Goal: Find specific page/section: Find specific page/section

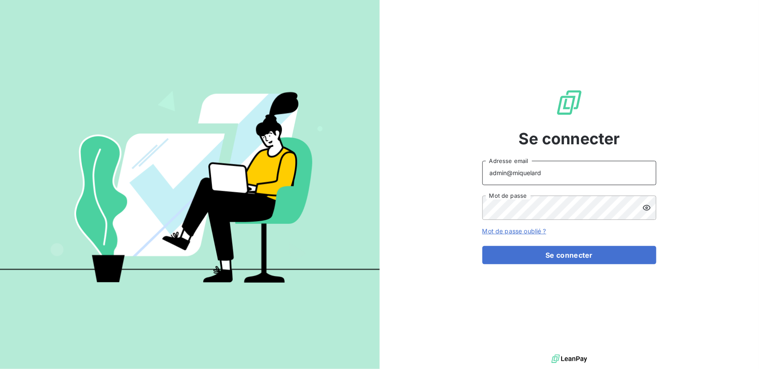
click at [549, 175] on input "admin@miquelard" at bounding box center [569, 173] width 174 height 24
type input "admin@bpa35"
click at [482, 246] on button "Se connecter" at bounding box center [569, 255] width 174 height 18
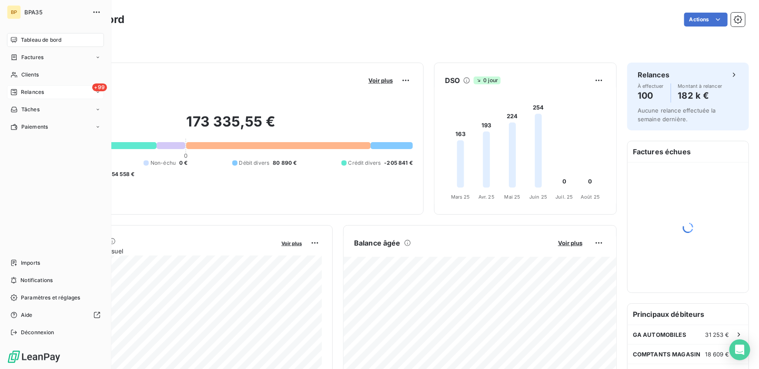
click at [24, 95] on span "Relances" at bounding box center [32, 92] width 23 height 8
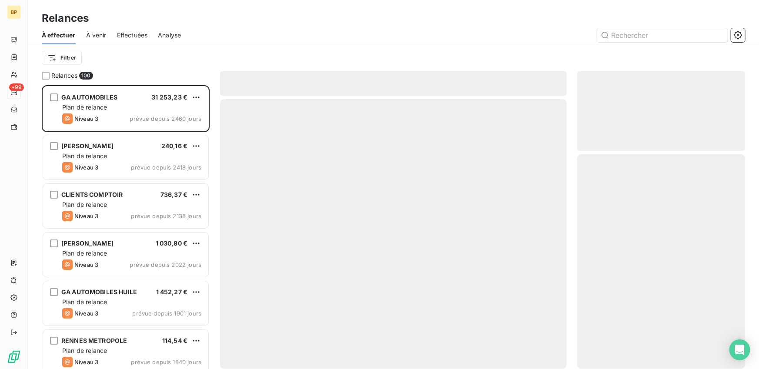
scroll to position [284, 168]
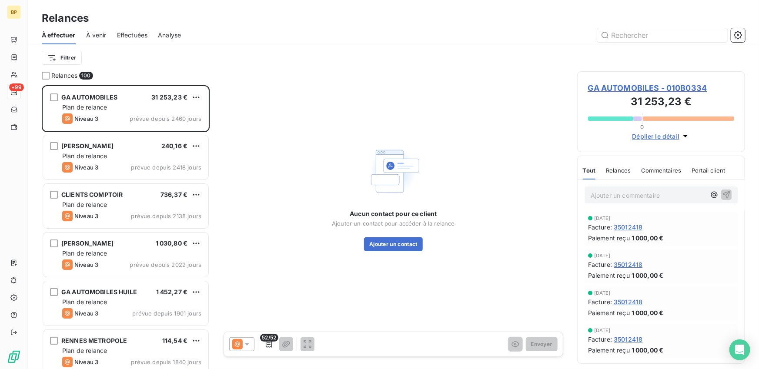
click at [123, 37] on span "Effectuées" at bounding box center [132, 35] width 31 height 9
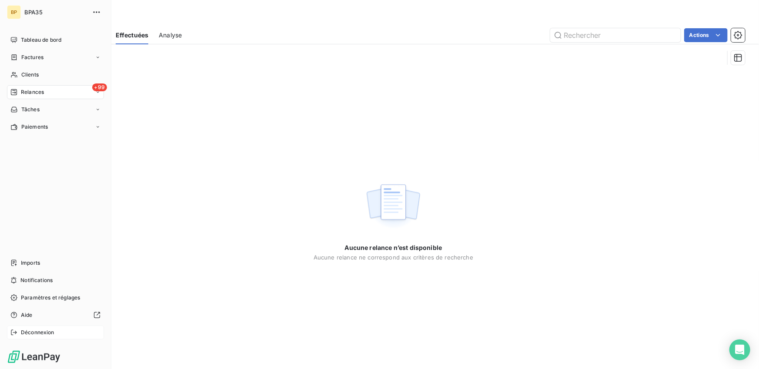
click at [11, 334] on icon at bounding box center [13, 332] width 7 height 7
